Goal: Find specific page/section: Find specific page/section

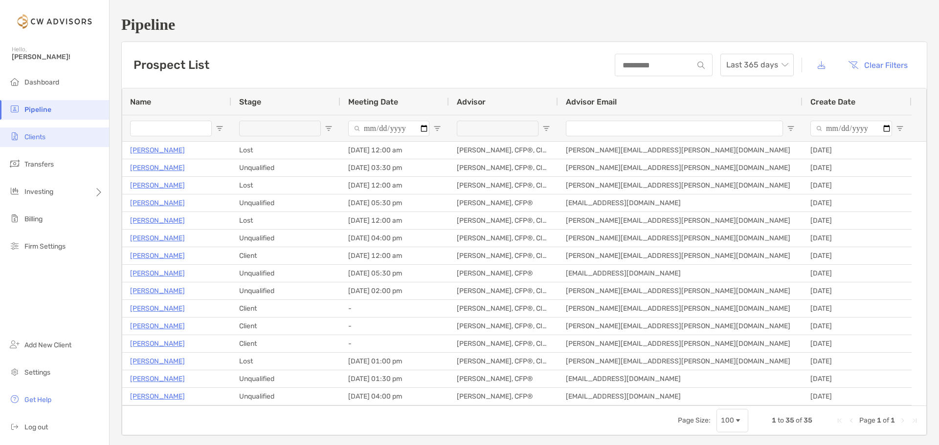
click at [63, 133] on li "Clients" at bounding box center [54, 138] width 109 height 20
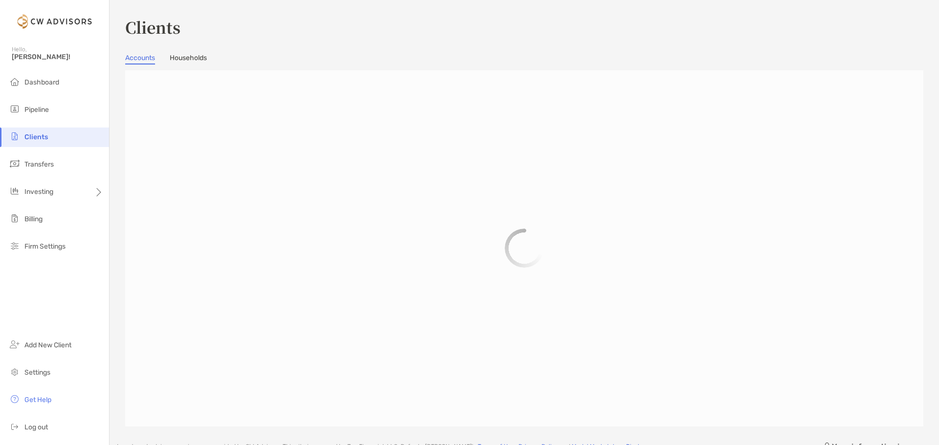
click at [201, 60] on link "Households" at bounding box center [188, 59] width 37 height 11
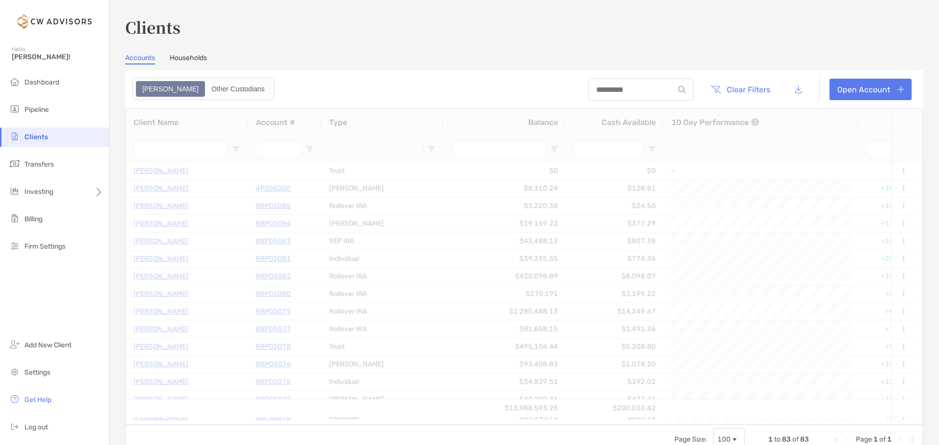
type input "**********"
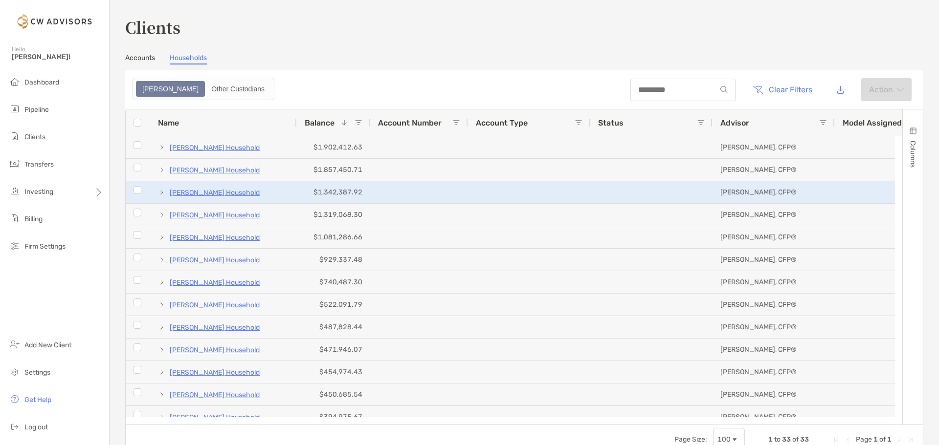
click at [208, 189] on p "[PERSON_NAME] Household" at bounding box center [215, 193] width 90 height 12
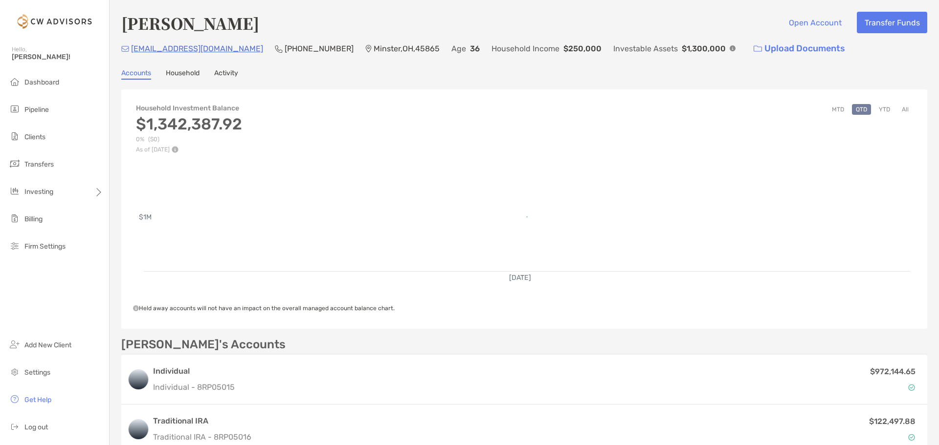
click at [877, 110] on button "YTD" at bounding box center [884, 109] width 19 height 11
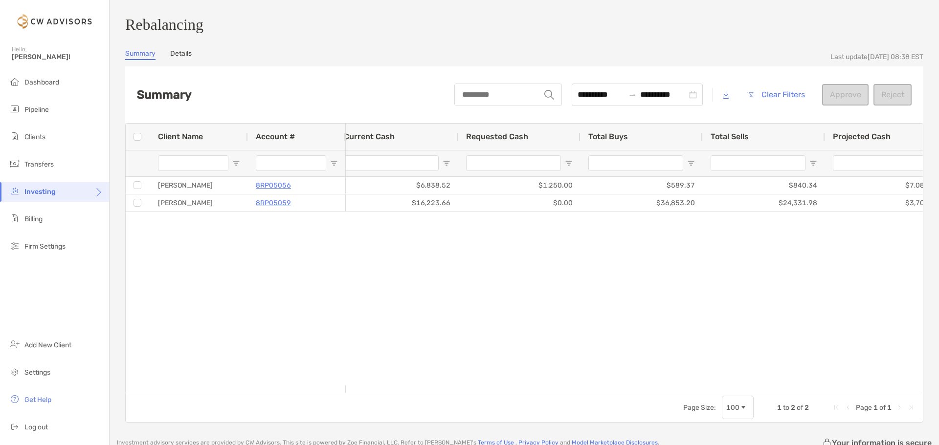
scroll to position [0, 430]
